Goal: Contribute content

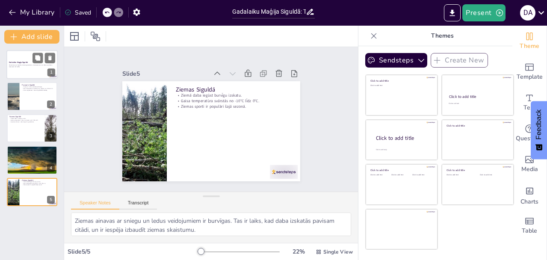
click at [30, 71] on div at bounding box center [31, 64] width 51 height 29
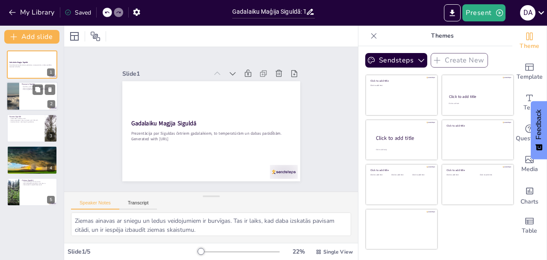
click at [22, 93] on div at bounding box center [31, 96] width 51 height 29
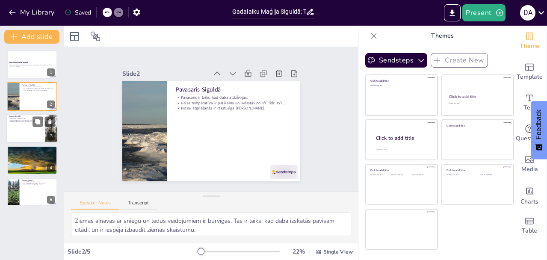
click at [37, 135] on div at bounding box center [31, 128] width 51 height 29
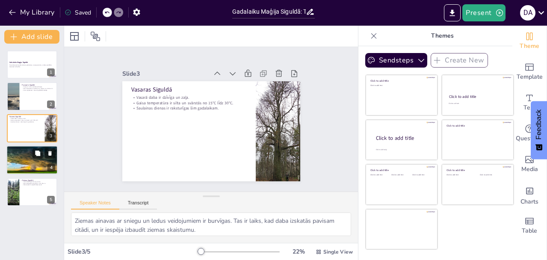
click at [26, 164] on div at bounding box center [31, 160] width 51 height 34
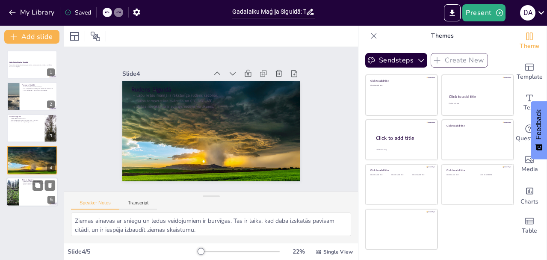
click at [22, 195] on div at bounding box center [31, 192] width 51 height 29
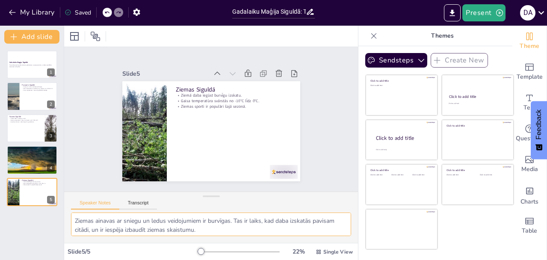
click at [85, 220] on textarea "Ziemas ainavas ar sniegu un ledus veidojumiem ir burvīgas. Tas ir laiks, kad da…" at bounding box center [211, 225] width 280 height 24
drag, startPoint x: 85, startPoint y: 220, endPoint x: 253, endPoint y: 227, distance: 168.4
click at [253, 227] on textarea "Ziemas ainavas ar sniegu un ledus veidojumiem ir burvīgas. Tas ir laiks, kad da…" at bounding box center [211, 225] width 280 height 24
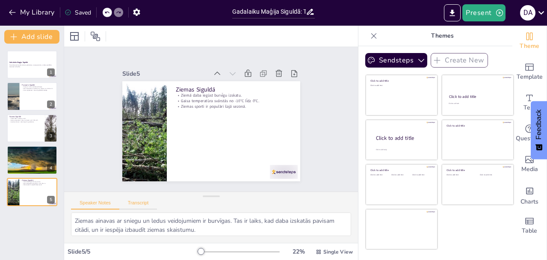
click at [133, 202] on button "Transcript" at bounding box center [138, 204] width 38 height 9
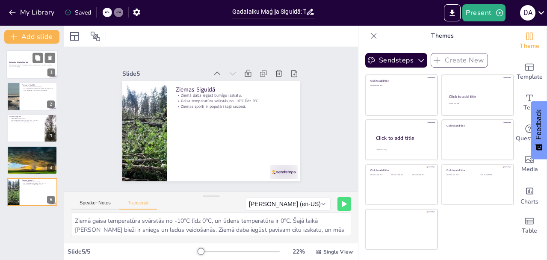
click at [24, 70] on div at bounding box center [31, 64] width 51 height 29
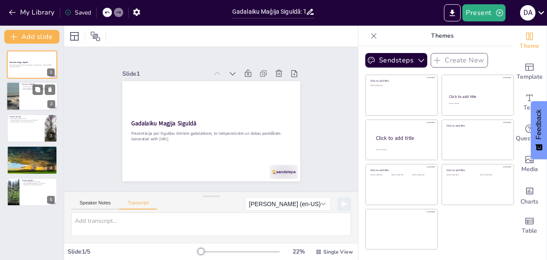
click at [24, 103] on div at bounding box center [31, 96] width 51 height 29
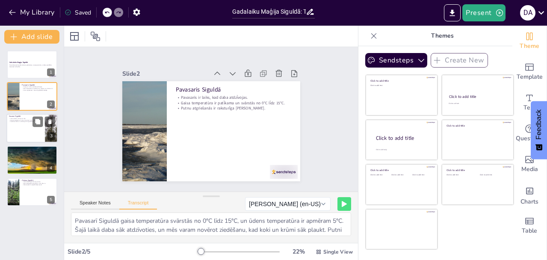
click at [24, 131] on div at bounding box center [31, 128] width 51 height 29
type textarea "Vasarā Siguldā gaisa temperatūra svārstās no 15°C līdz 30°C, un ūdens temperatū…"
